Goal: Task Accomplishment & Management: Use online tool/utility

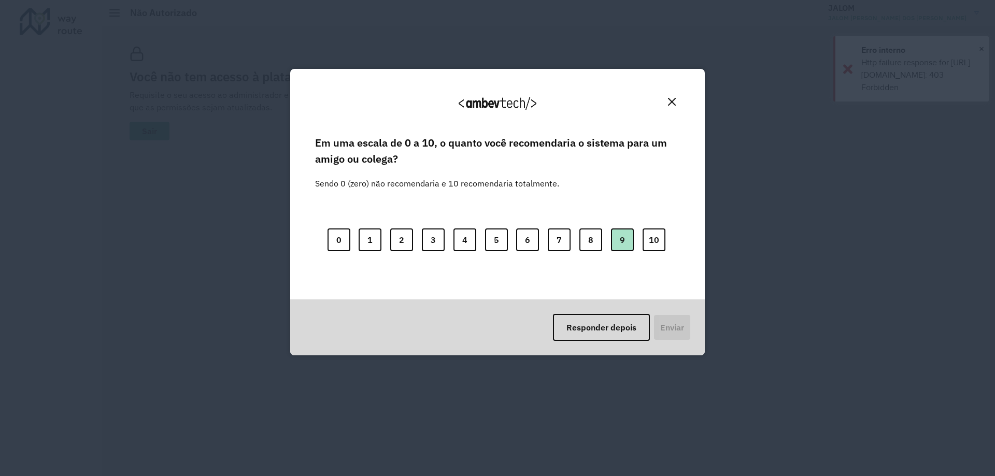
click at [618, 239] on button "9" at bounding box center [622, 239] width 23 height 23
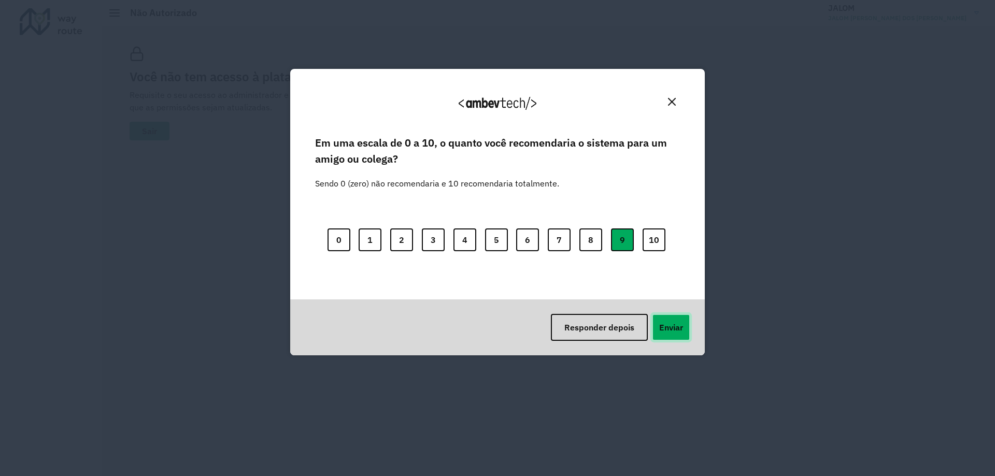
click at [669, 326] on button "Enviar" at bounding box center [671, 327] width 38 height 27
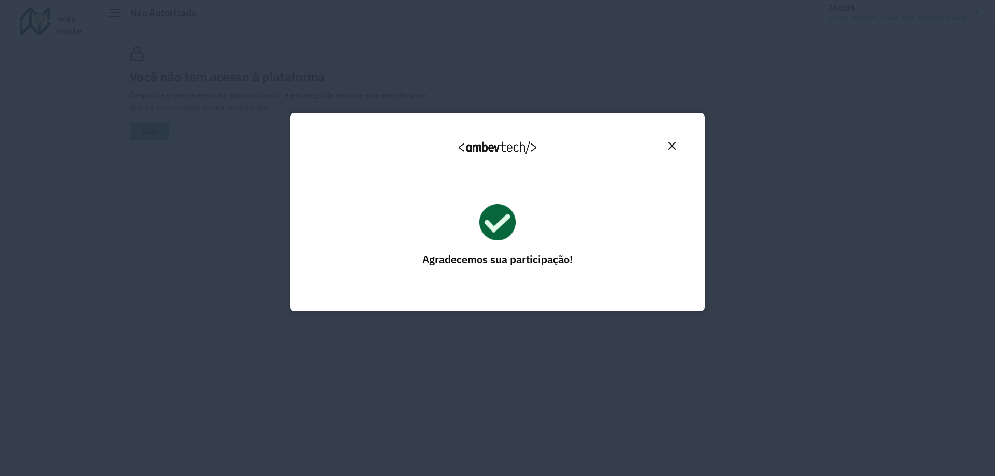
click at [671, 146] on img "Close" at bounding box center [672, 146] width 8 height 8
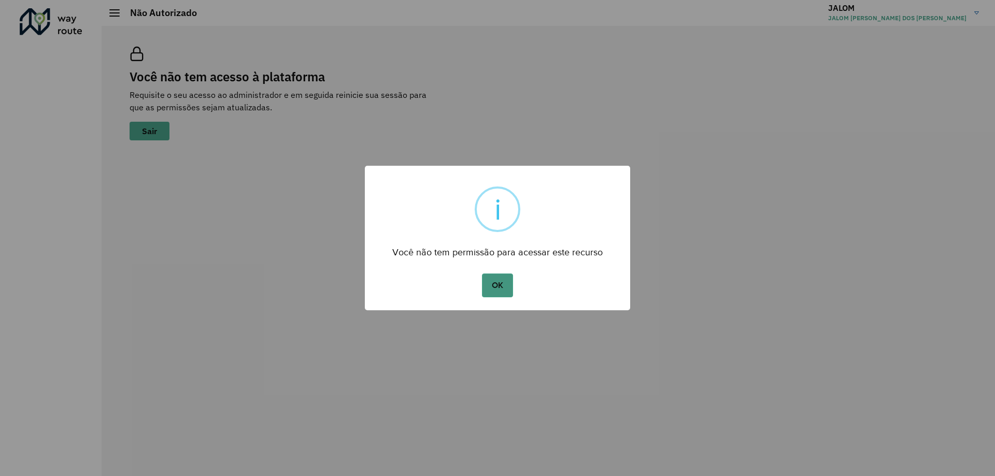
click at [505, 290] on button "OK" at bounding box center [497, 286] width 31 height 24
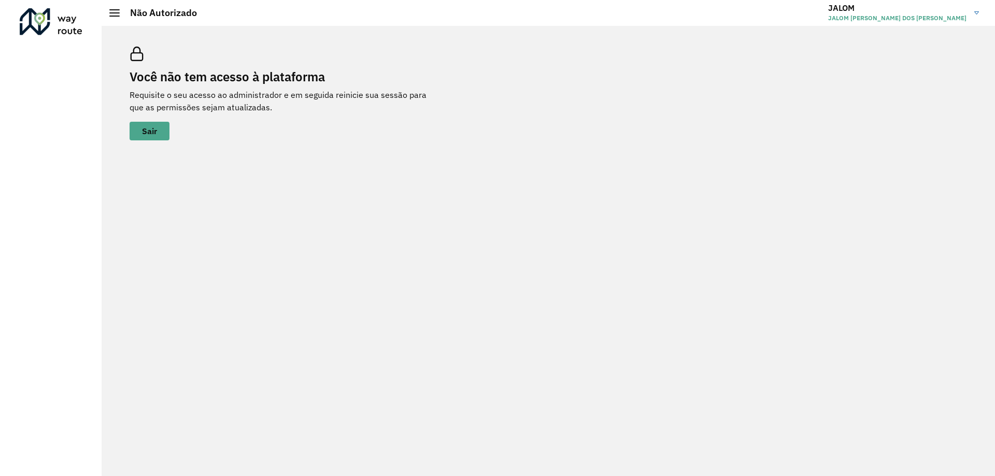
click at [976, 13] on img at bounding box center [976, 12] width 5 height 3
click at [617, 110] on div "Você não tem acesso à plataforma Requisite o seu acesso ao administrador e em s…" at bounding box center [548, 93] width 862 height 119
click at [56, 17] on div at bounding box center [51, 21] width 63 height 27
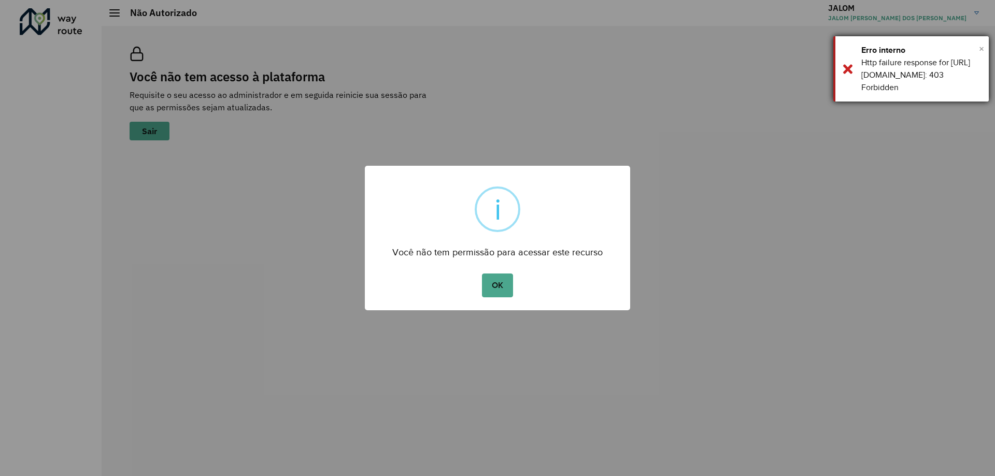
click at [981, 48] on span "×" at bounding box center [981, 49] width 5 height 16
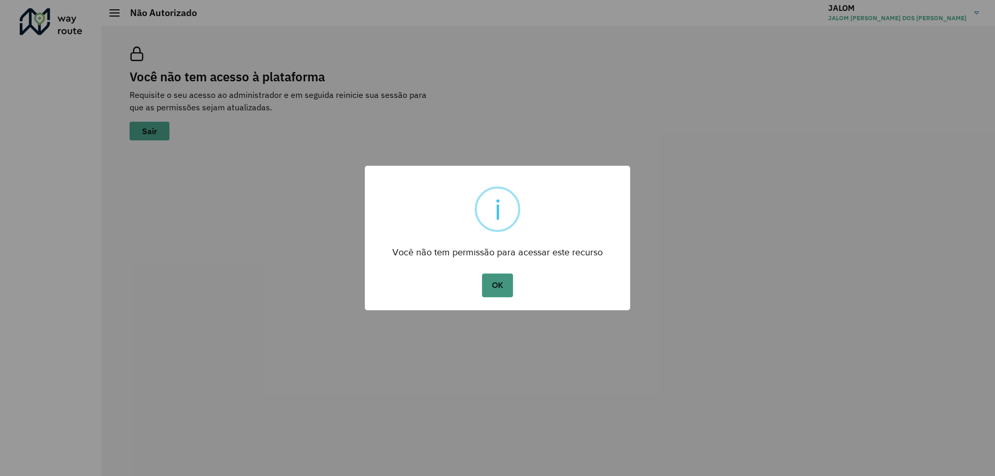
click at [494, 290] on button "OK" at bounding box center [497, 286] width 31 height 24
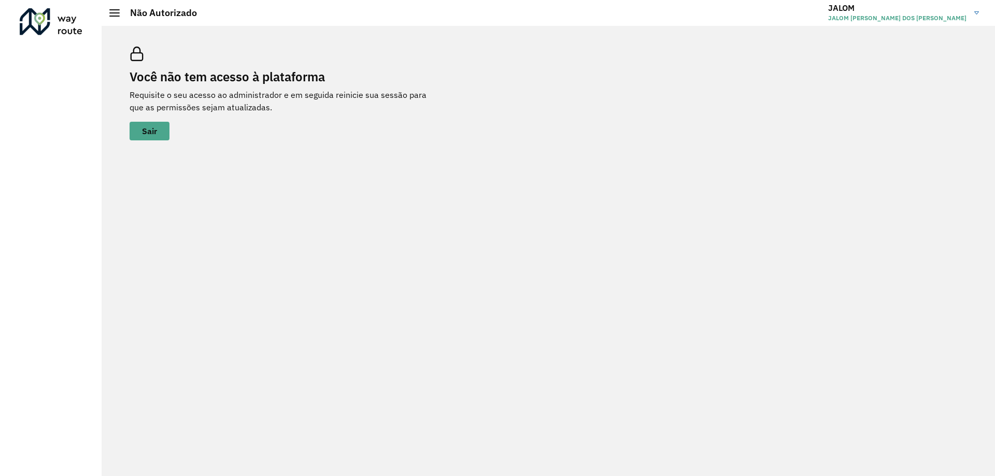
click at [112, 13] on div at bounding box center [114, 12] width 10 height 7
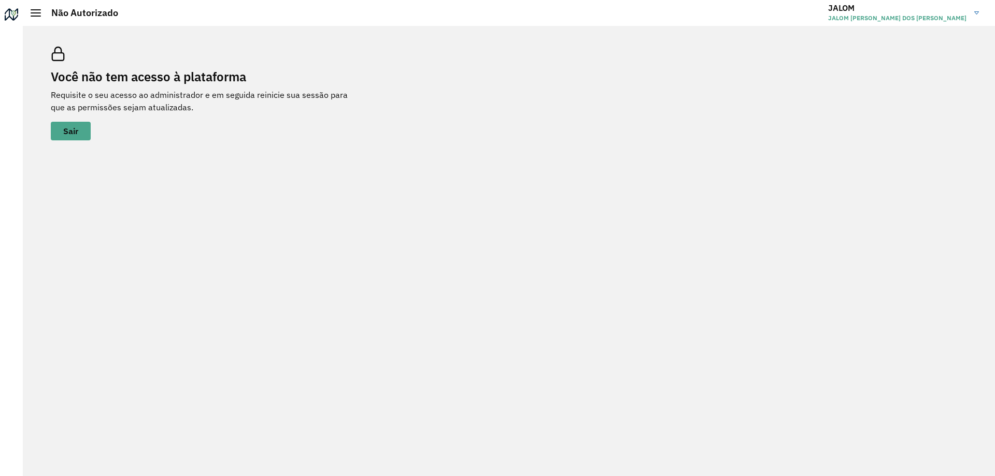
click at [39, 11] on div at bounding box center [36, 12] width 10 height 7
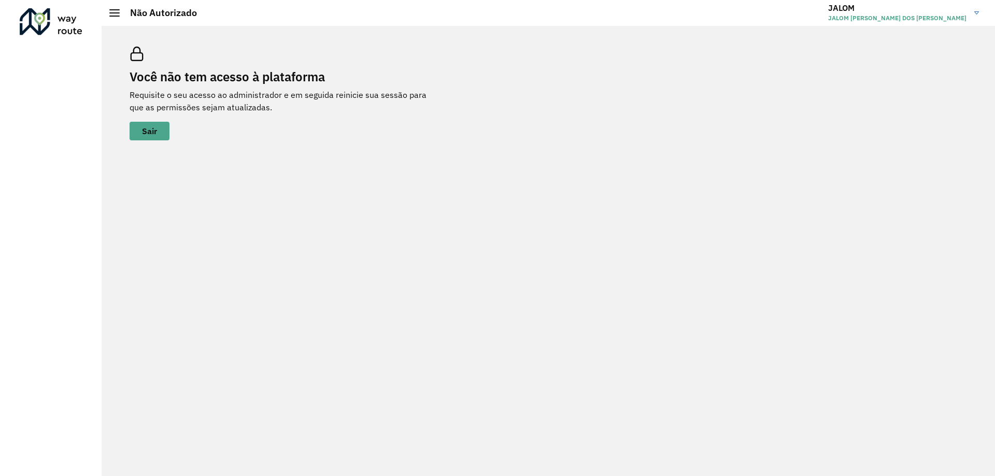
click at [150, 13] on h2 "Não Autorizado" at bounding box center [158, 12] width 77 height 11
click at [137, 132] on button "Sair" at bounding box center [150, 131] width 40 height 19
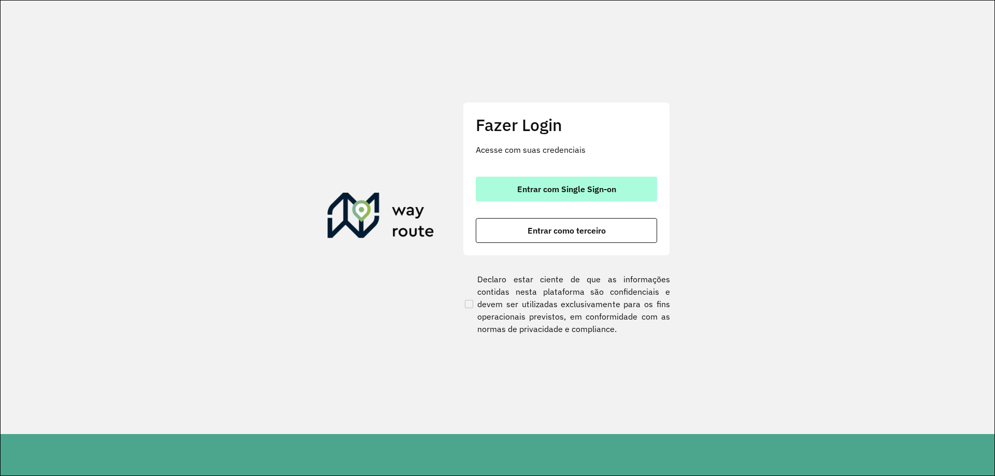
click at [570, 186] on span "Entrar com Single Sign-on" at bounding box center [566, 189] width 99 height 8
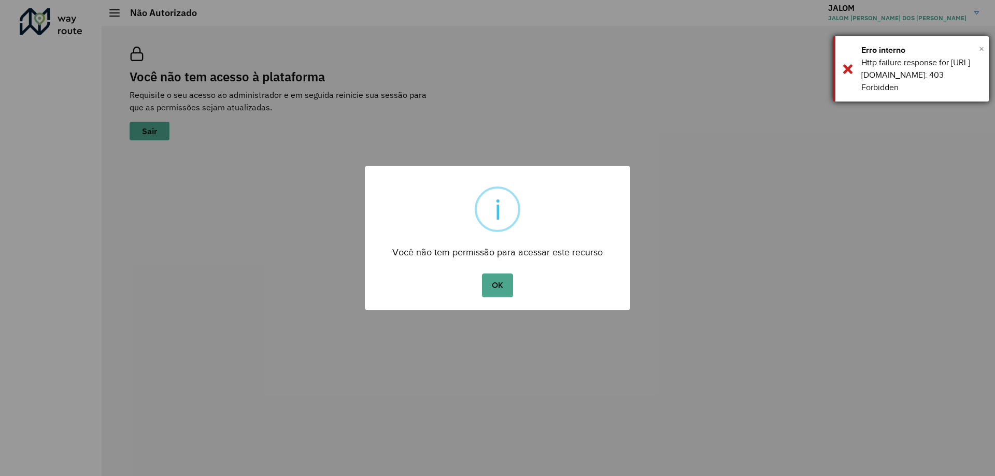
click at [980, 52] on span "×" at bounding box center [981, 49] width 5 height 16
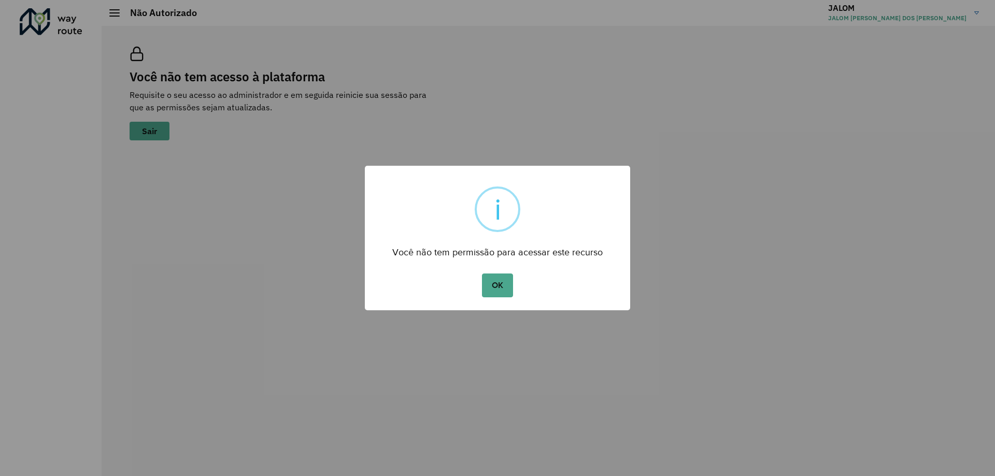
click at [481, 296] on div "OK No Cancel" at bounding box center [497, 285] width 265 height 29
click at [494, 281] on button "OK" at bounding box center [497, 286] width 31 height 24
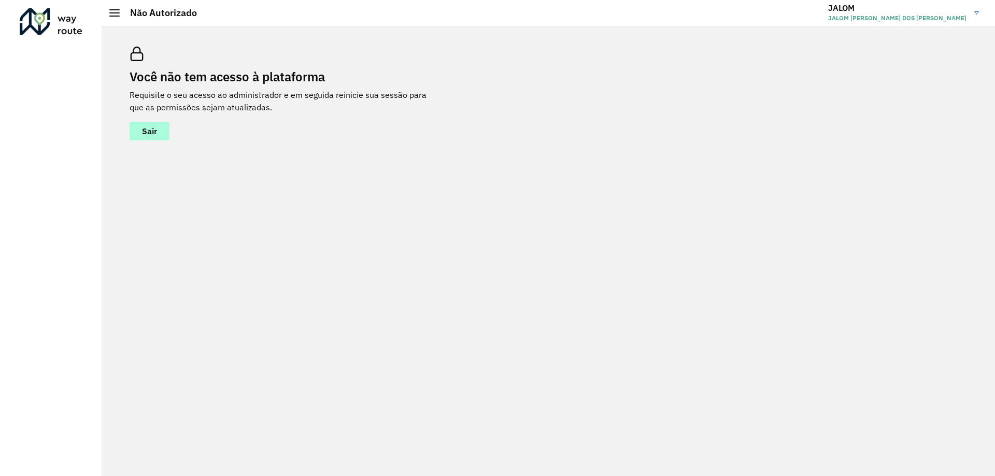
click at [144, 127] on span "Sair" at bounding box center [149, 131] width 15 height 8
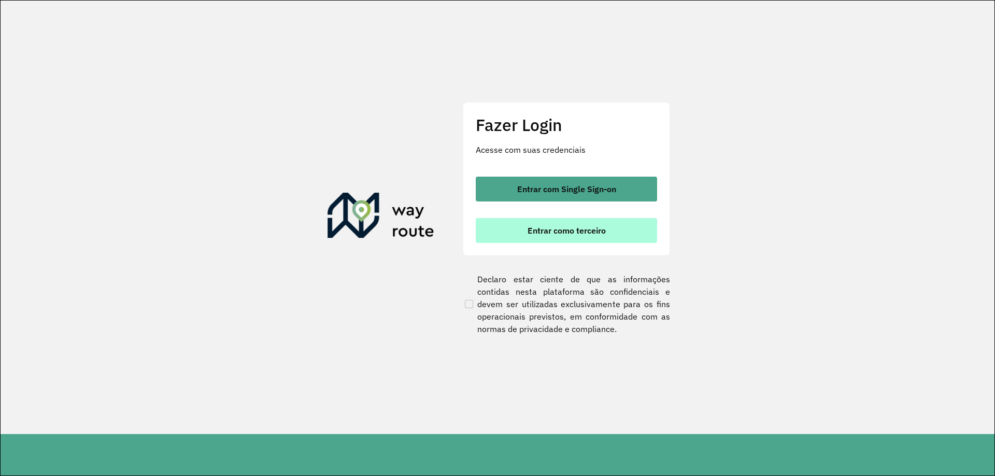
click at [586, 233] on span "Entrar como terceiro" at bounding box center [566, 230] width 78 height 8
